Goal: Transaction & Acquisition: Purchase product/service

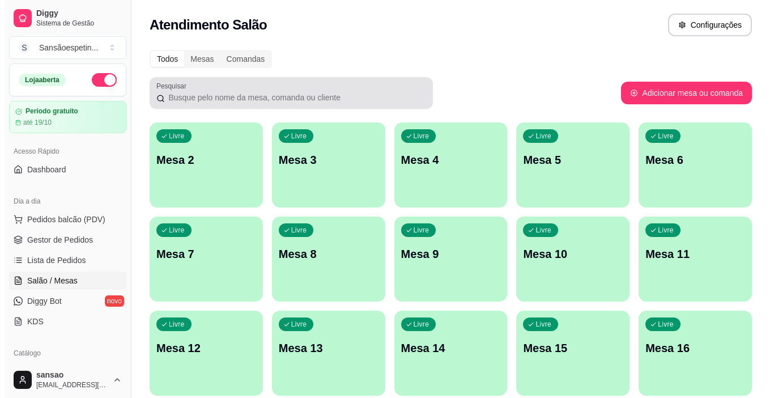
scroll to position [21, 0]
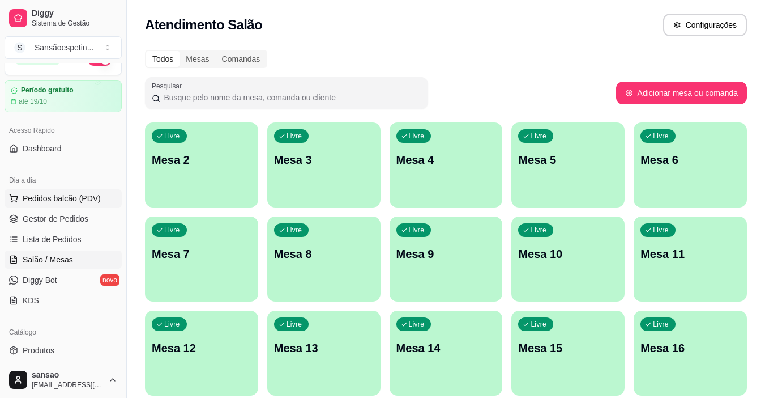
click at [72, 198] on span "Pedidos balcão (PDV)" at bounding box center [62, 198] width 78 height 11
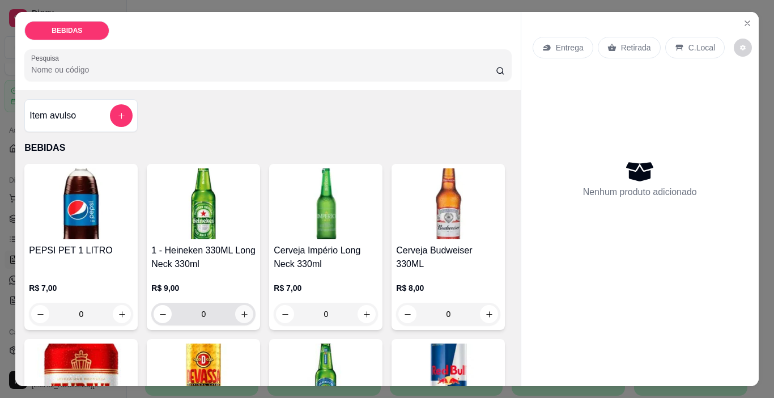
click at [241, 313] on icon "increase-product-quantity" at bounding box center [244, 314] width 8 height 8
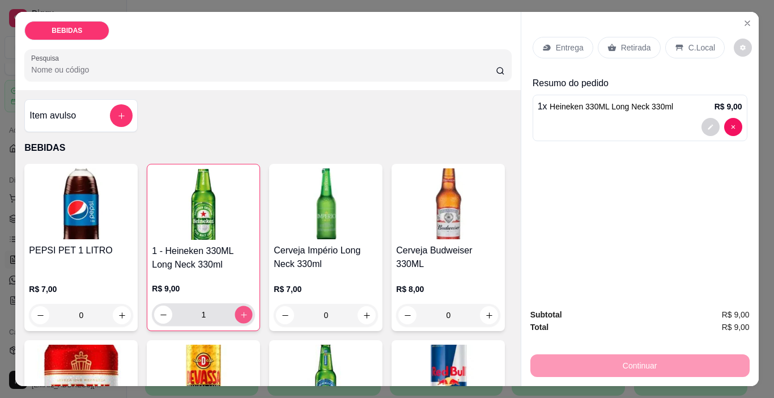
click at [241, 313] on icon "increase-product-quantity" at bounding box center [244, 314] width 8 height 8
click at [234, 307] on button "increase-product-quantity" at bounding box center [243, 314] width 18 height 18
click at [235, 307] on button "increase-product-quantity" at bounding box center [244, 315] width 18 height 18
type input "4"
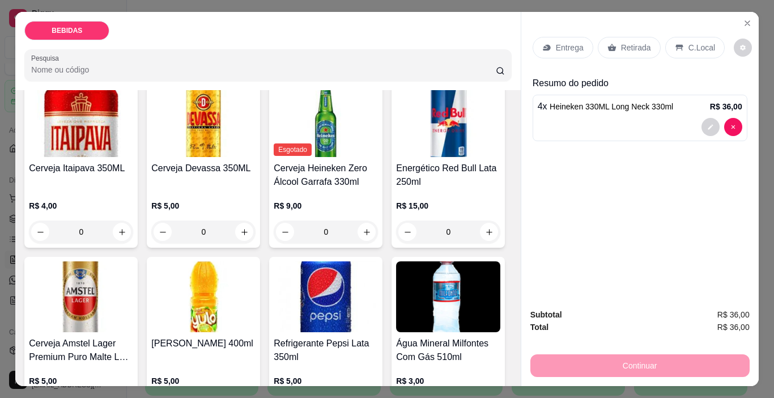
scroll to position [283, 0]
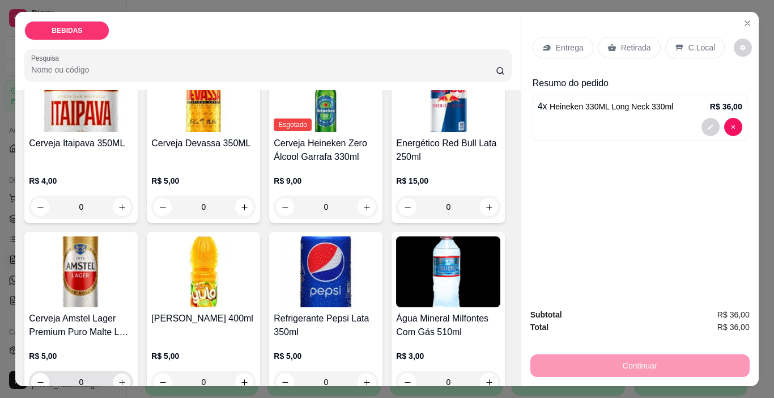
click at [131, 373] on button "increase-product-quantity" at bounding box center [122, 382] width 18 height 18
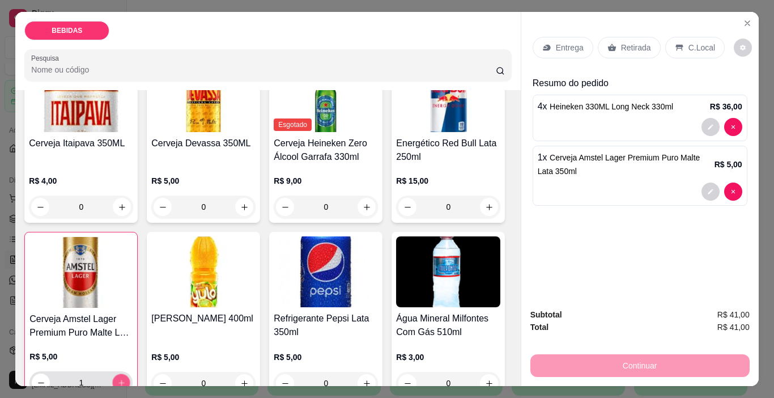
click at [130, 374] on button "increase-product-quantity" at bounding box center [122, 383] width 18 height 18
type input "3"
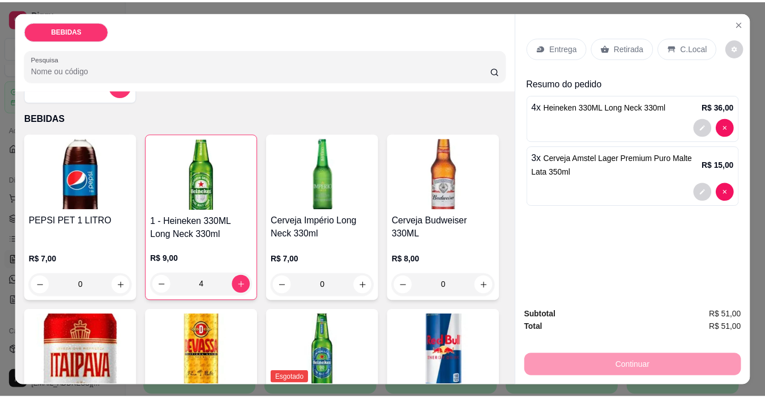
scroll to position [0, 0]
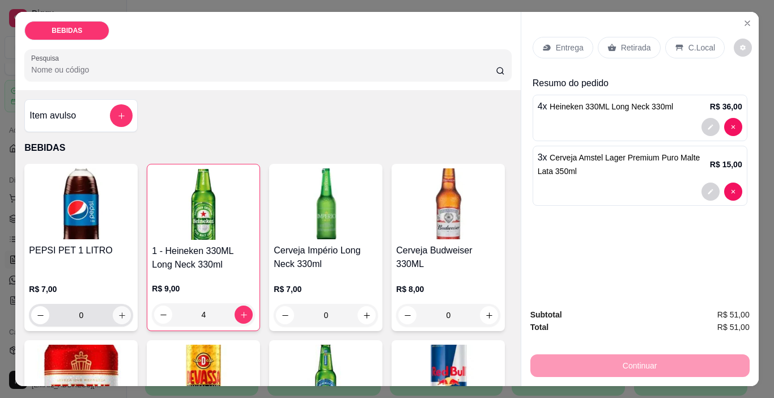
click at [122, 309] on button "increase-product-quantity" at bounding box center [122, 315] width 18 height 18
type input "1"
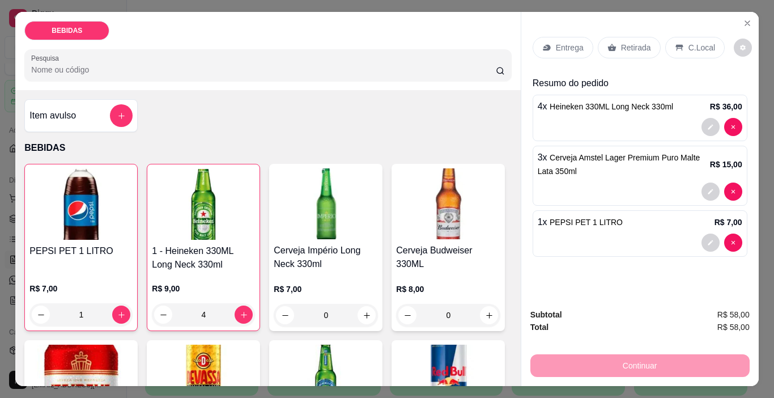
click at [635, 42] on p "Retirada" at bounding box center [636, 47] width 30 height 11
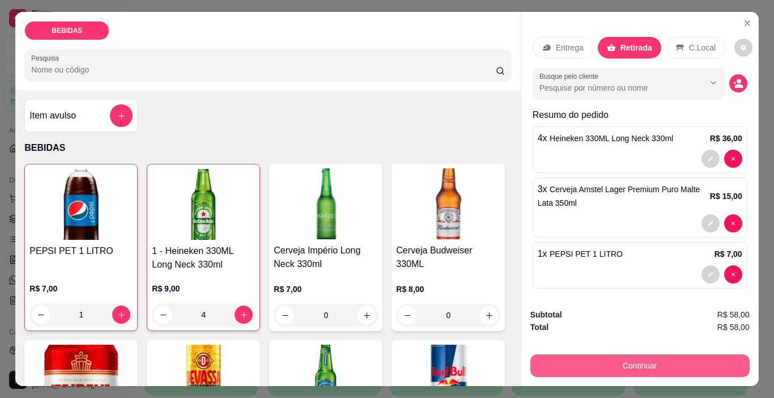
click at [677, 359] on button "Continuar" at bounding box center [639, 365] width 219 height 23
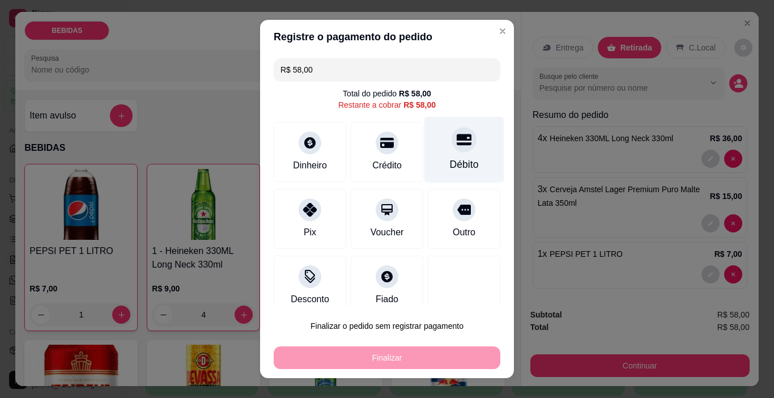
click at [456, 140] on icon at bounding box center [463, 139] width 15 height 11
type input "R$ 0,00"
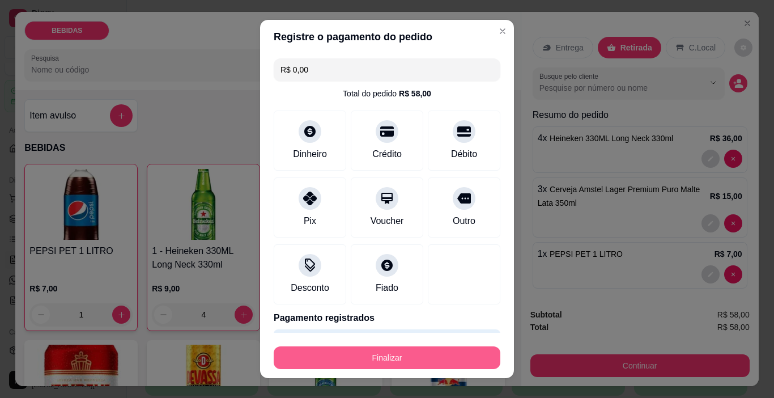
click at [433, 347] on button "Finalizar" at bounding box center [387, 357] width 227 height 23
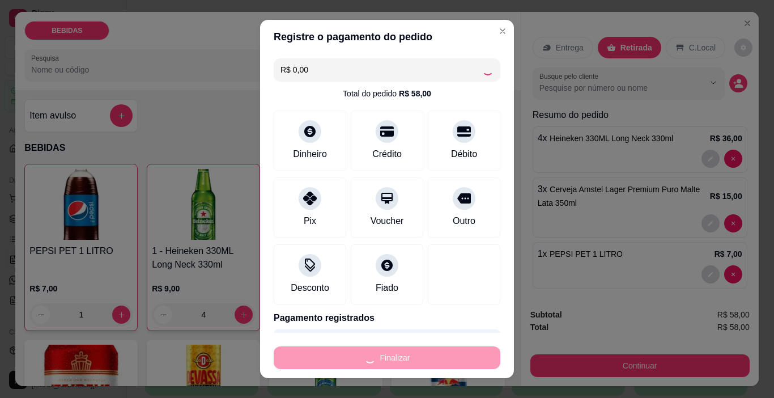
type input "0"
type input "-R$ 58,00"
